Goal: Find specific page/section: Find specific page/section

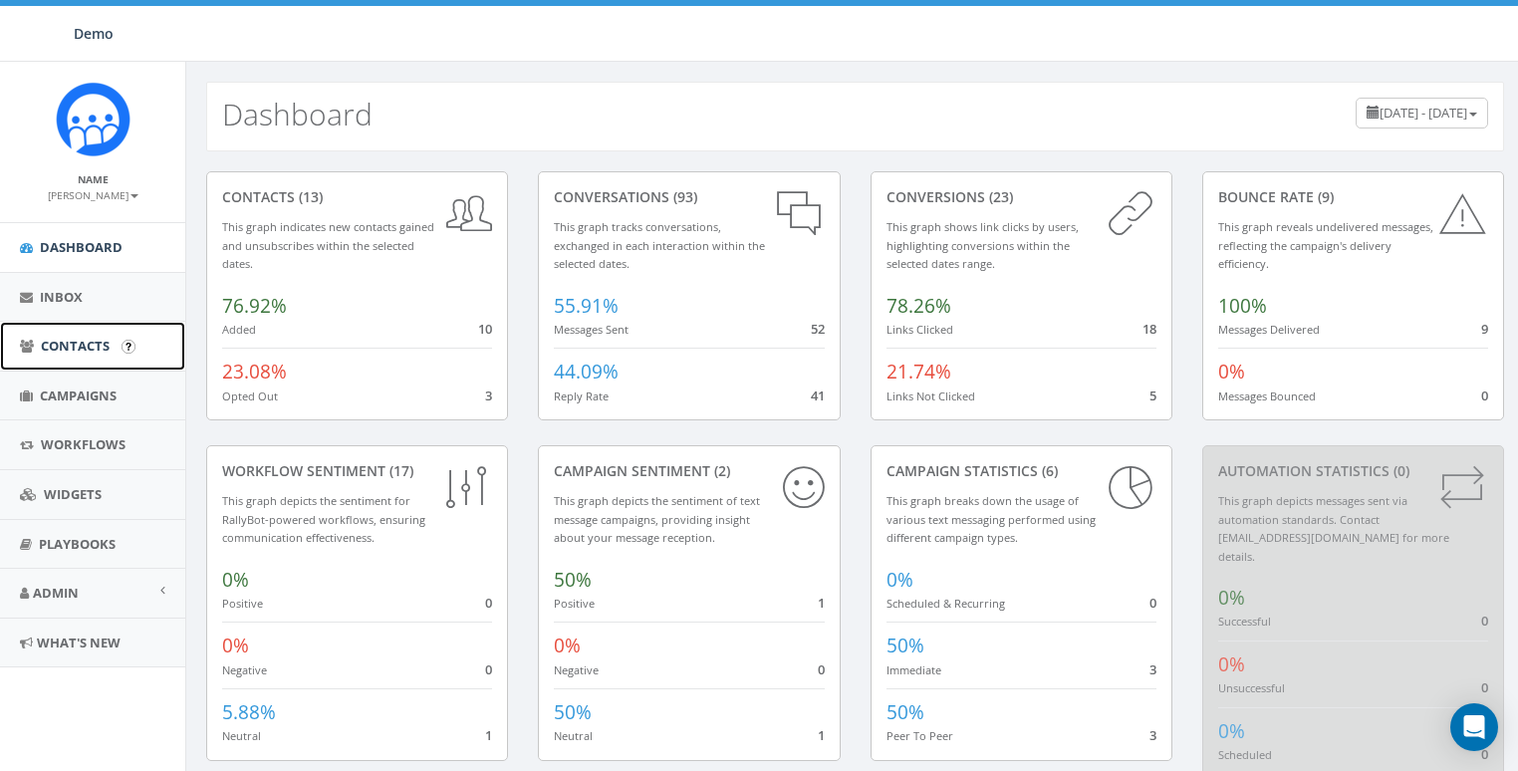
click at [89, 352] on span "Contacts" at bounding box center [75, 346] width 69 height 18
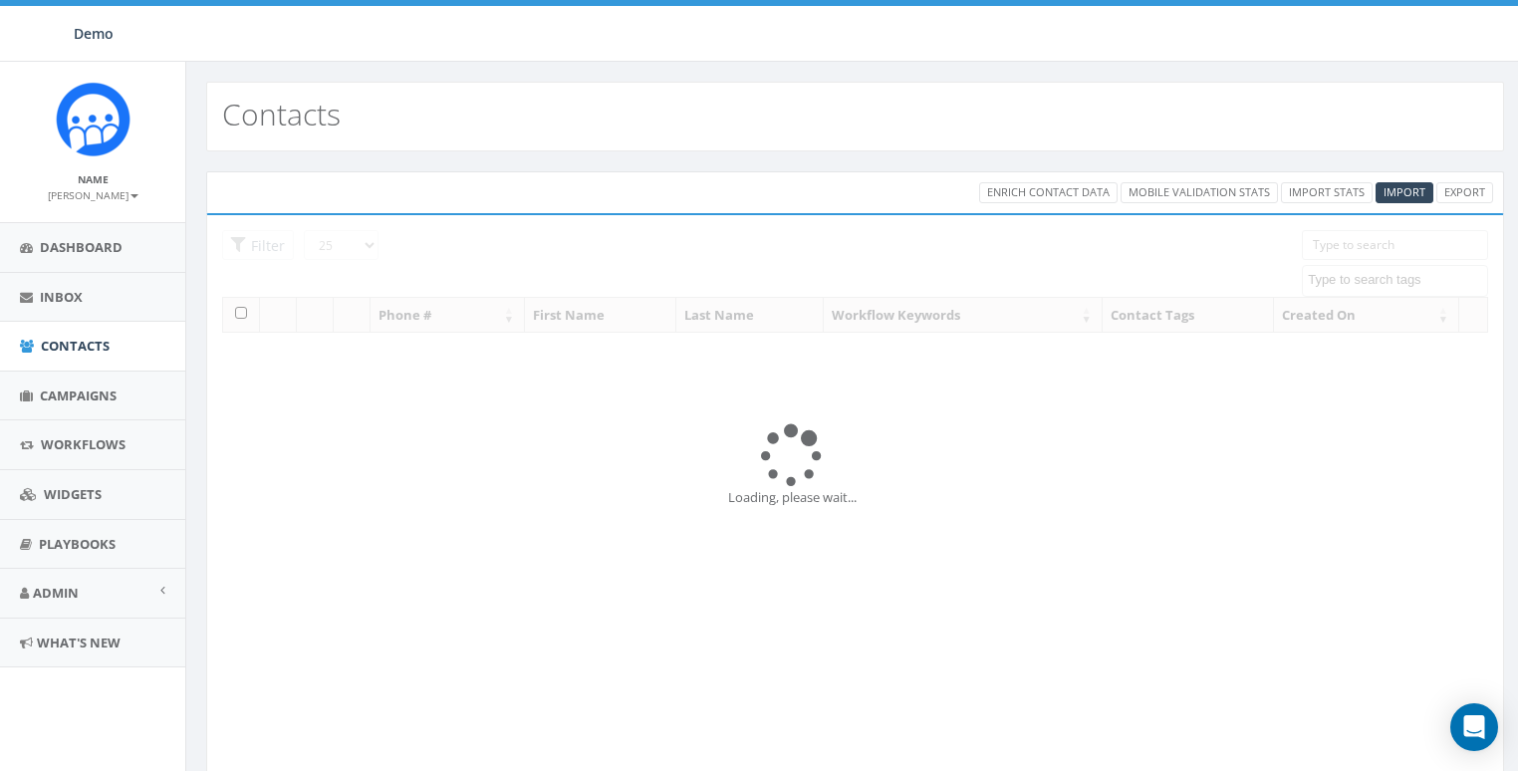
select select
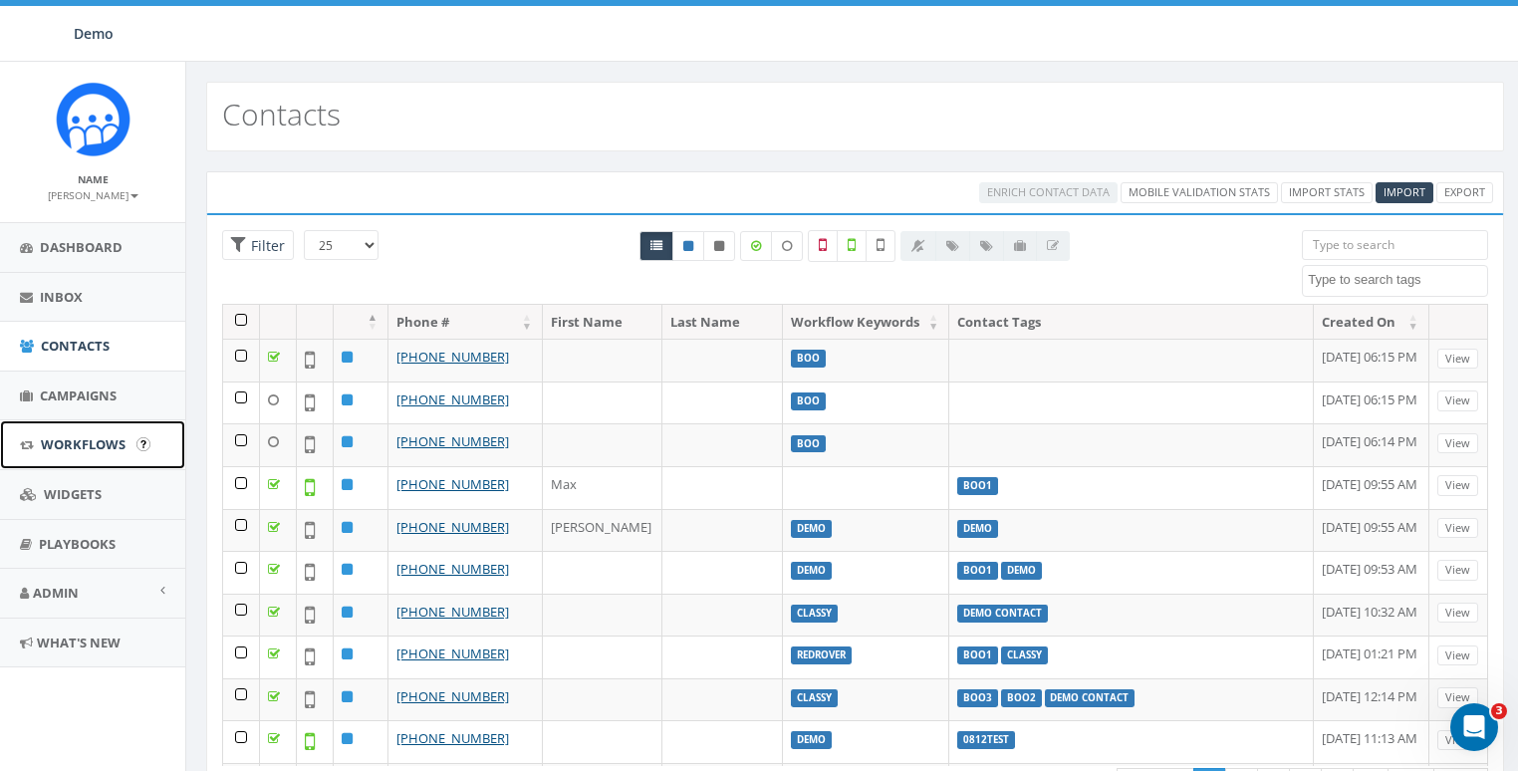
click at [70, 435] on span "Workflows" at bounding box center [83, 444] width 85 height 18
